Goal: Information Seeking & Learning: Understand process/instructions

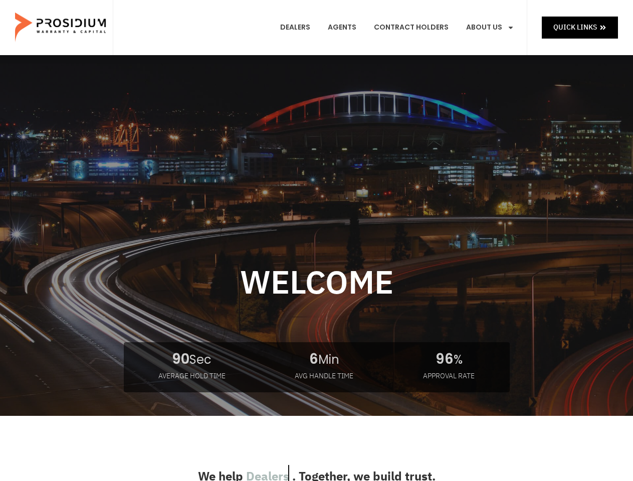
click at [316, 240] on div at bounding box center [316, 298] width 633 height 361
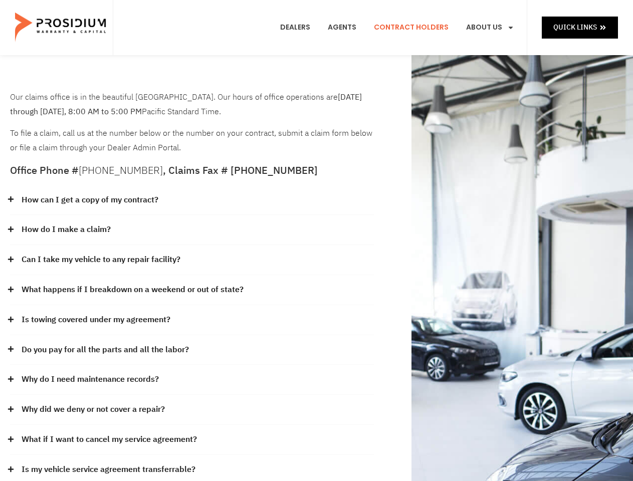
click at [316, 240] on div "How do I make a claim?" at bounding box center [192, 230] width 364 height 30
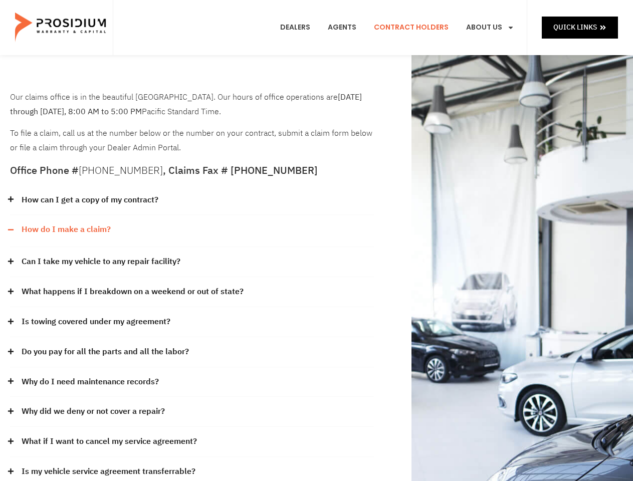
click at [192, 200] on div "How can I get a copy of my contract?" at bounding box center [192, 200] width 364 height 30
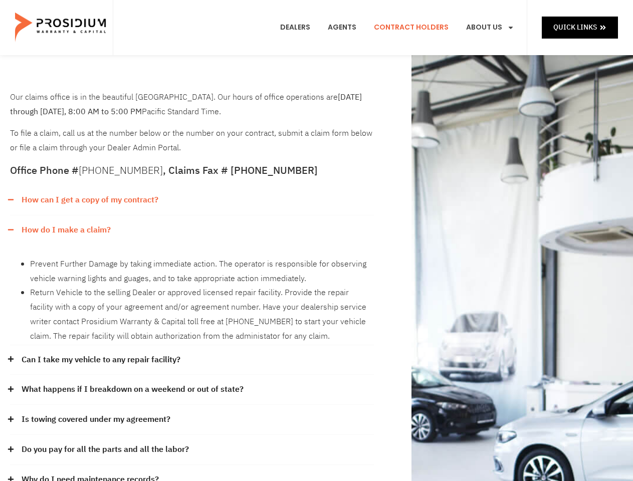
click at [89, 200] on link "How can I get a copy of my contract?" at bounding box center [90, 200] width 137 height 15
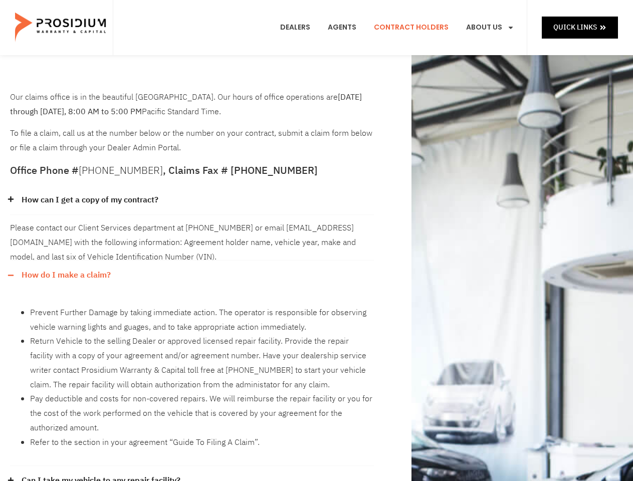
click at [192, 230] on div "Please contact our Client Services department at (360) 848-7922 or email admin@…" at bounding box center [192, 238] width 364 height 46
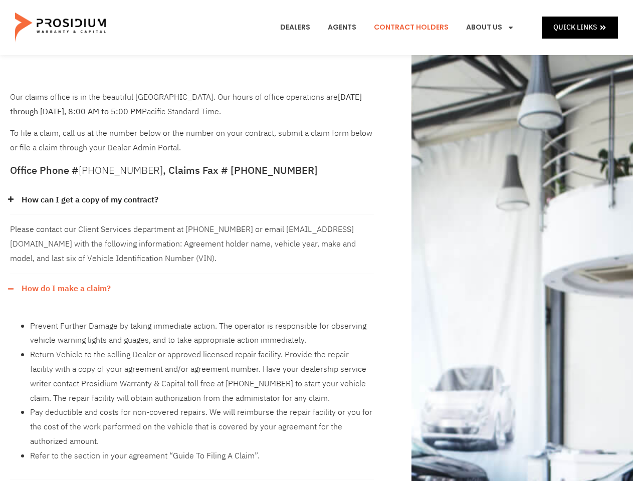
click at [66, 229] on div "Please contact our Client Services department at (360) 848-7922 or email admin@…" at bounding box center [192, 244] width 364 height 59
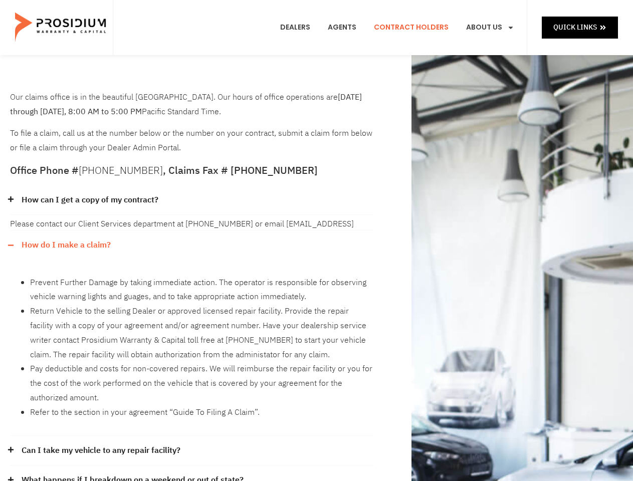
click at [192, 260] on div "Prevent Further Damage by taking immediate action. The operator is responsible …" at bounding box center [192, 348] width 364 height 176
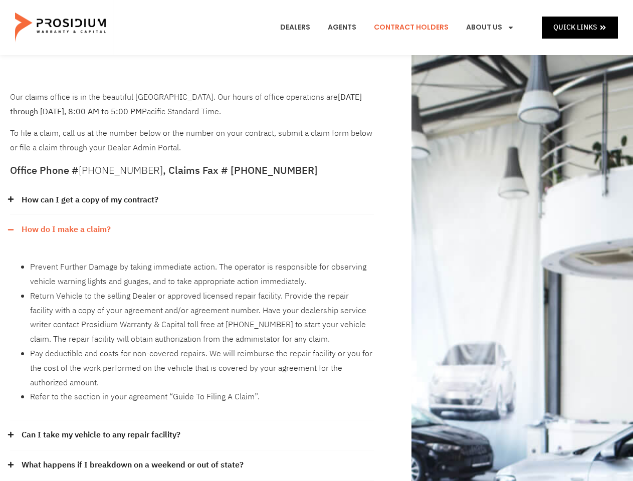
click at [101, 260] on div "Prevent Further Damage by taking immediate action. The operator is responsible …" at bounding box center [192, 333] width 364 height 176
click at [192, 290] on li "Return Vehicle to the selling Dealer or approved licensed repair facility. Prov…" at bounding box center [202, 318] width 344 height 58
click at [131, 290] on li "Return Vehicle to the selling Dealer or approved licensed repair facility. Prov…" at bounding box center [202, 318] width 344 height 58
click at [192, 320] on li "Return Vehicle to the selling Dealer or approved licensed repair facility. Prov…" at bounding box center [202, 318] width 344 height 58
